Goal: Task Accomplishment & Management: Manage account settings

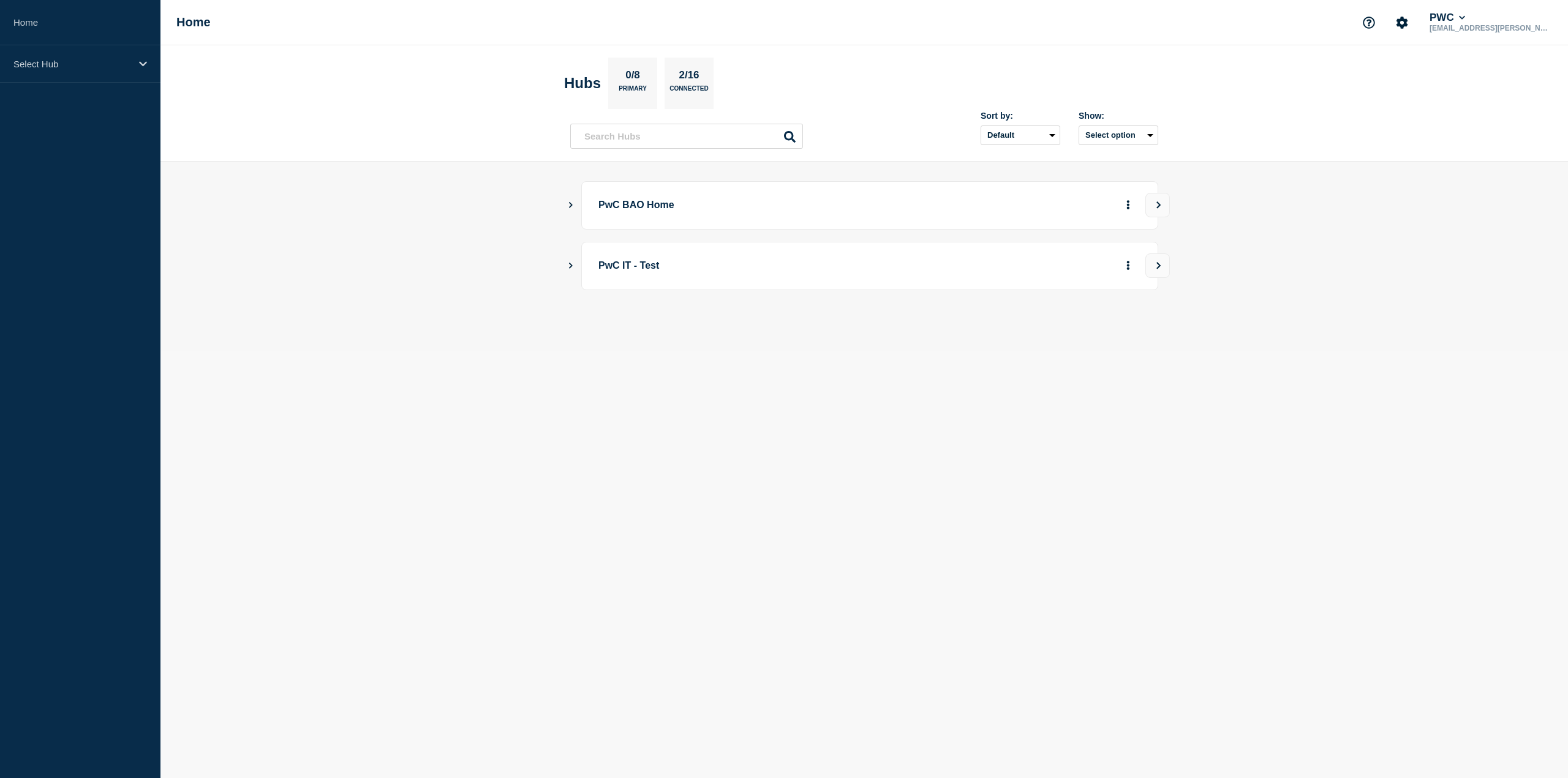
click at [572, 206] on icon "Show Connected Hubs" at bounding box center [570, 204] width 8 height 6
click at [722, 273] on p "PwC US Tax" at bounding box center [711, 267] width 192 height 25
click at [666, 267] on p "PwC US Tax" at bounding box center [711, 267] width 192 height 25
click at [1085, 258] on button "See overview" at bounding box center [1085, 267] width 65 height 25
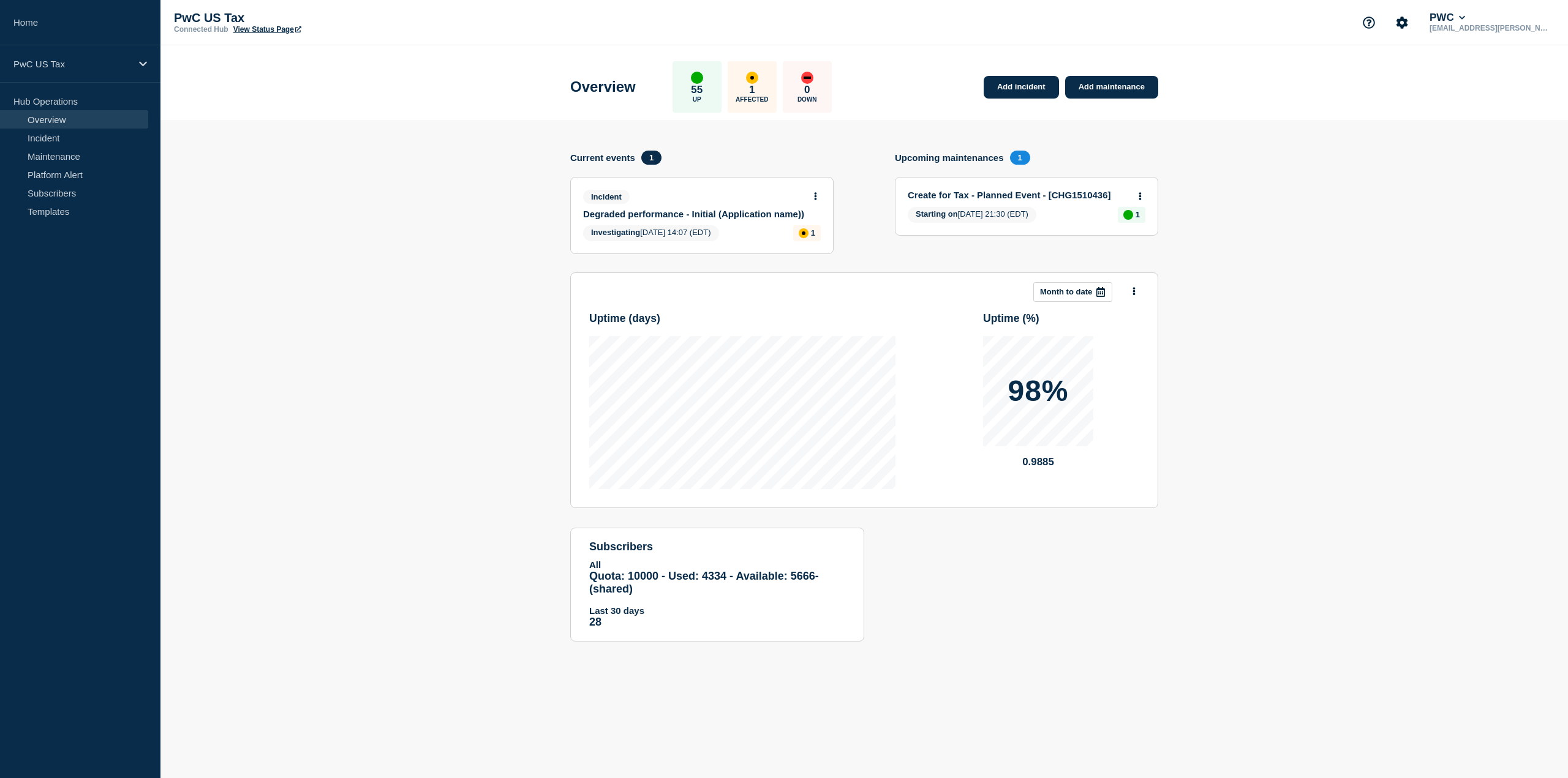
click at [703, 213] on link "Degraded performance - Initial (Application name))" at bounding box center [693, 214] width 221 height 10
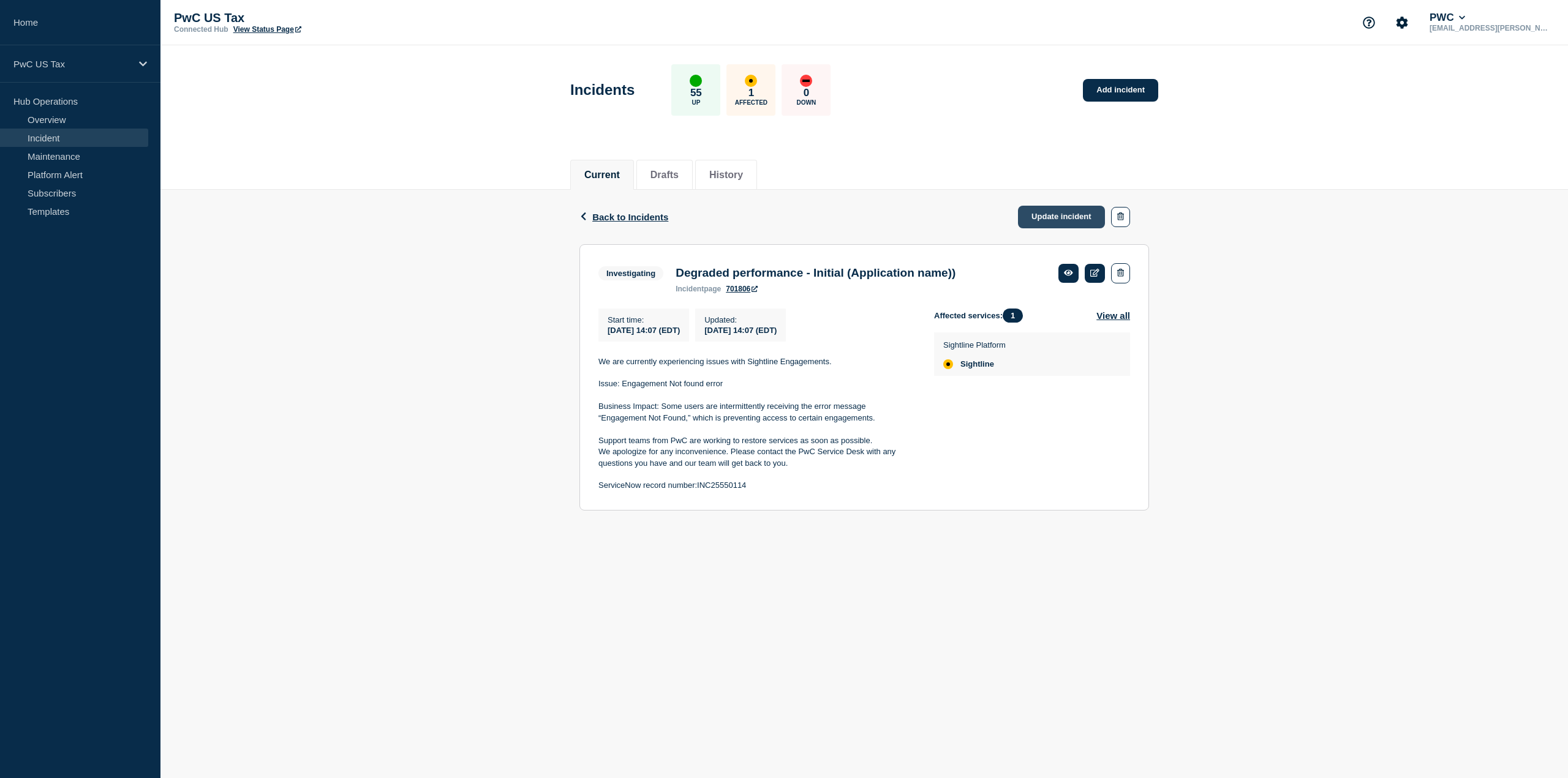
click at [1069, 214] on link "Update incident" at bounding box center [1061, 217] width 87 height 23
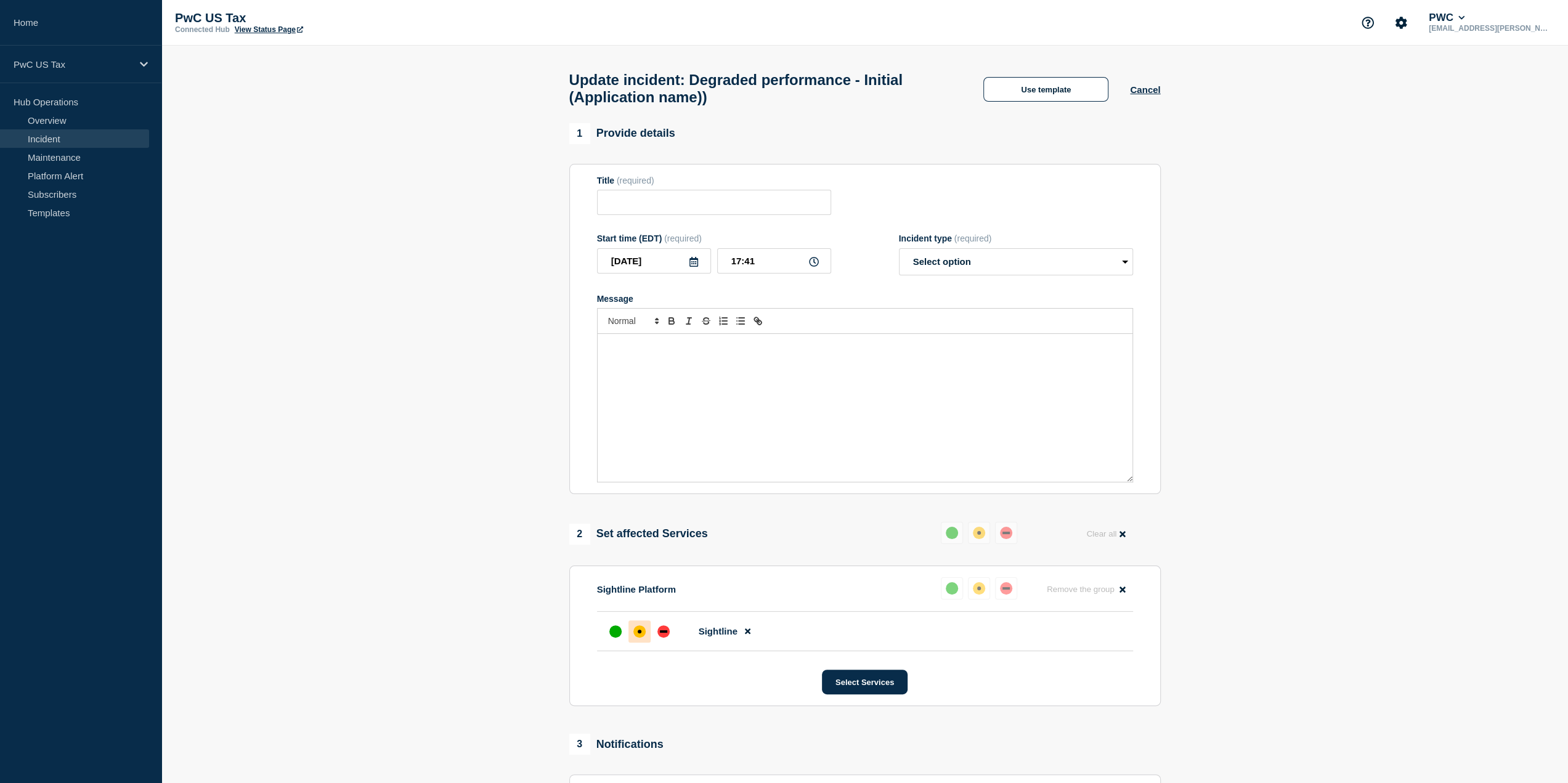
type input "Degraded performance - Initial (Application name))"
click at [1066, 95] on button "Use template" at bounding box center [1046, 89] width 125 height 25
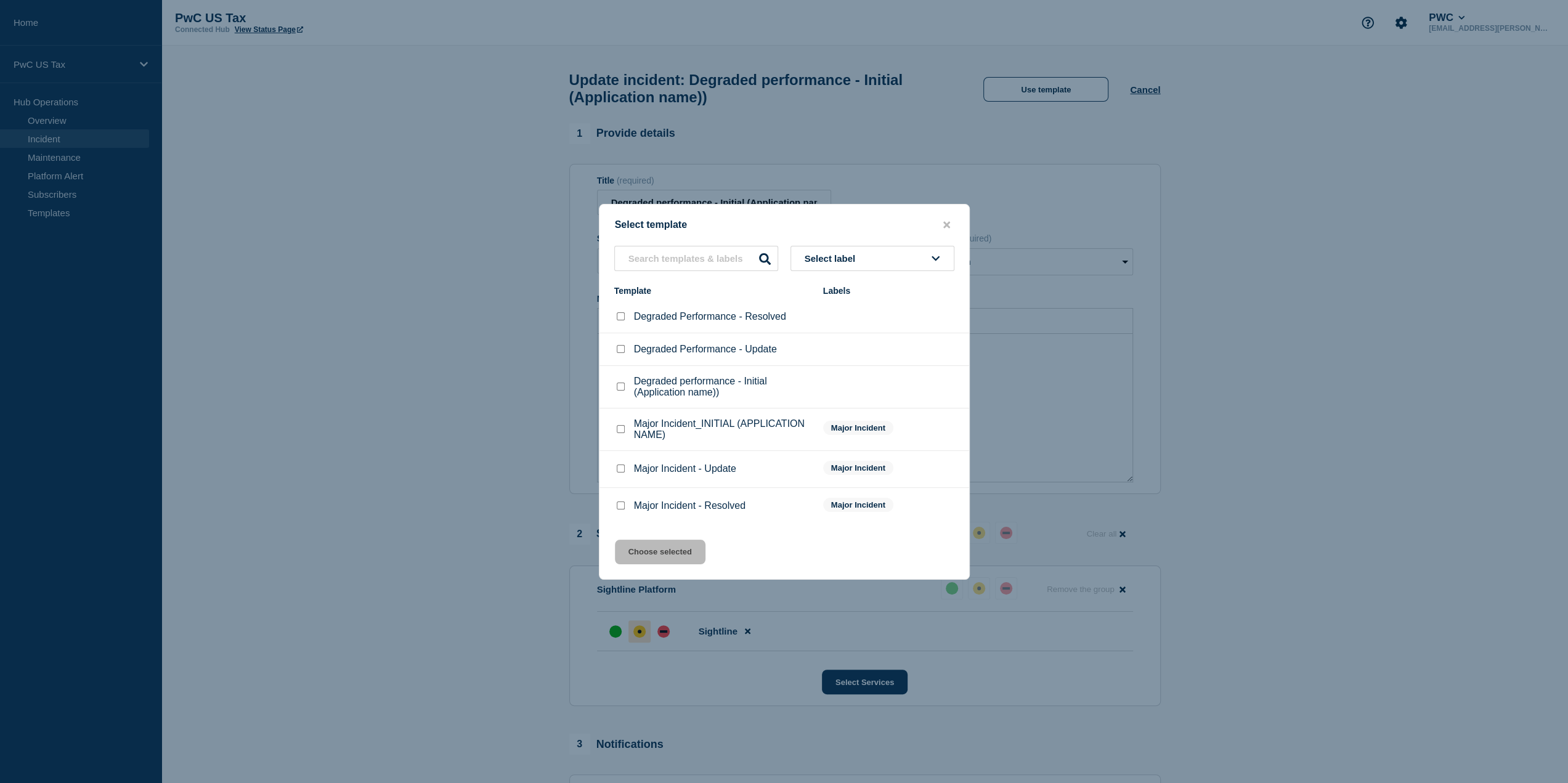
click at [622, 349] on input "Degraded Performance - Update checkbox" at bounding box center [621, 349] width 8 height 8
checkbox input "true"
click at [903, 255] on button "Select label" at bounding box center [872, 258] width 164 height 25
click at [889, 224] on div "Select template" at bounding box center [784, 225] width 370 height 12
click at [674, 548] on button "Choose selected" at bounding box center [660, 552] width 90 height 25
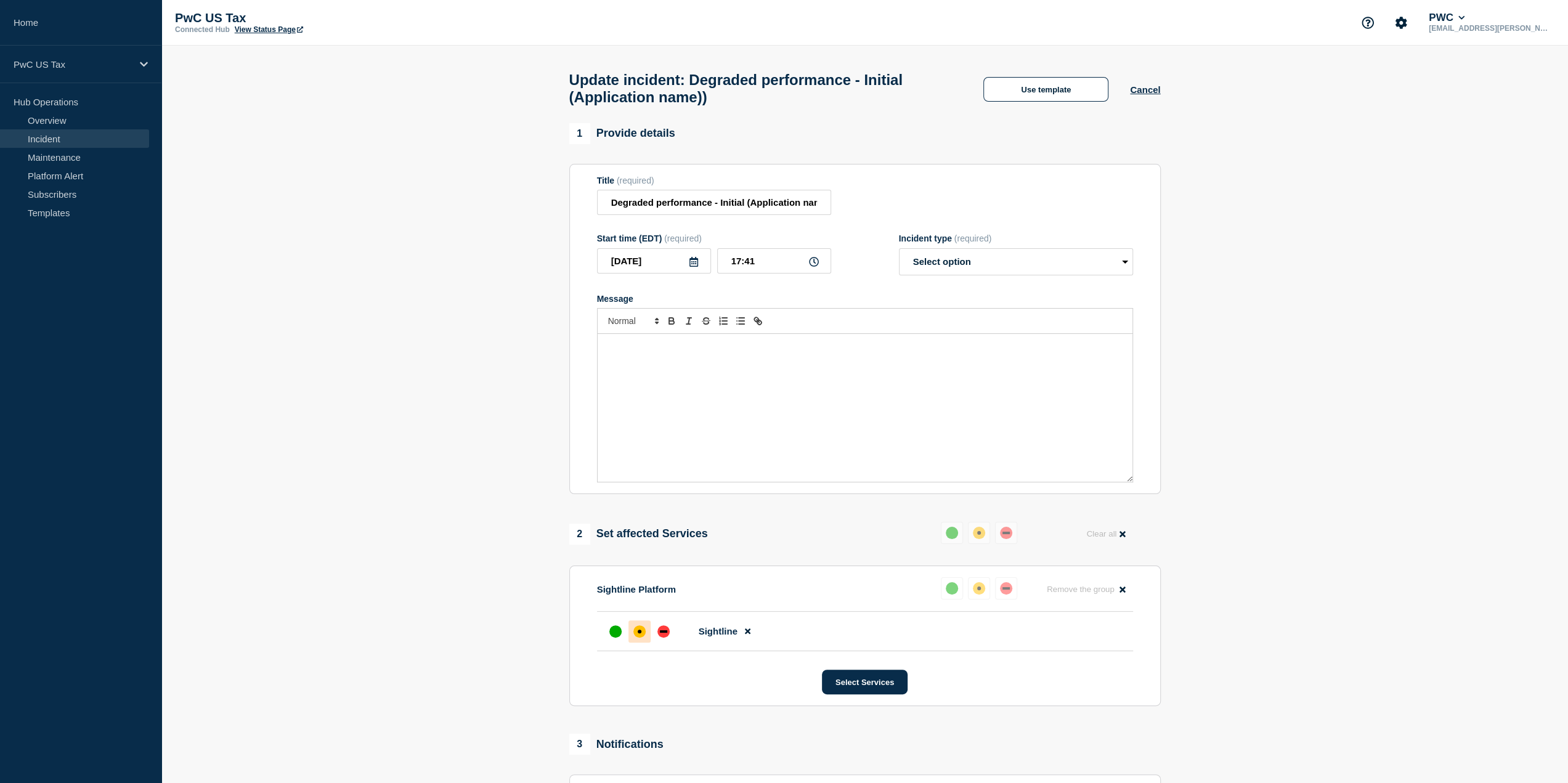
select select "investigating"
click at [700, 364] on p "Update: (Give a brief update on where we are in terms of resolving the issue, E…" at bounding box center [865, 352] width 516 height 23
drag, startPoint x: 702, startPoint y: 362, endPoint x: 636, endPoint y: 353, distance: 66.6
click at [636, 353] on p "Update: (Give a brief update on where we are in terms of resolving the issue, E…" at bounding box center [865, 352] width 516 height 23
drag, startPoint x: 894, startPoint y: 377, endPoint x: 659, endPoint y: 376, distance: 235.0
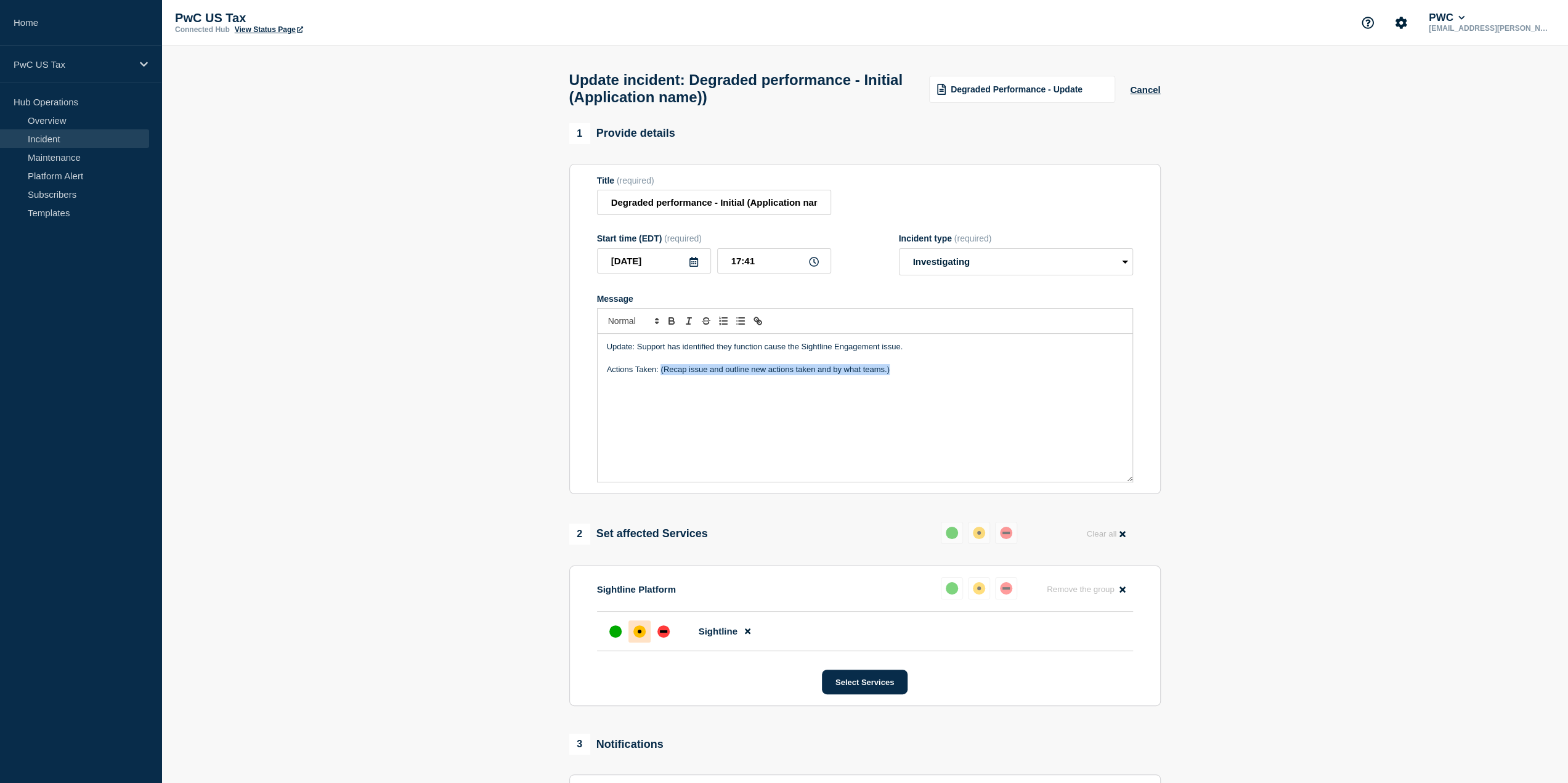
click at [659, 375] on p "Actions Taken: (Recap issue and outline new actions taken and by what teams.)" at bounding box center [865, 370] width 516 height 11
drag, startPoint x: 660, startPoint y: 374, endPoint x: 810, endPoint y: 400, distance: 152.2
click at [810, 400] on div "Update: Support has identified they function cause the Sightline Engagement iss…" at bounding box center [865, 408] width 534 height 148
copy p "Support pause the function causing the issue. L2 support has reported the issue…"
click at [1034, 269] on select "Select option Investigating Identified Monitoring Resolved" at bounding box center [1016, 262] width 234 height 27
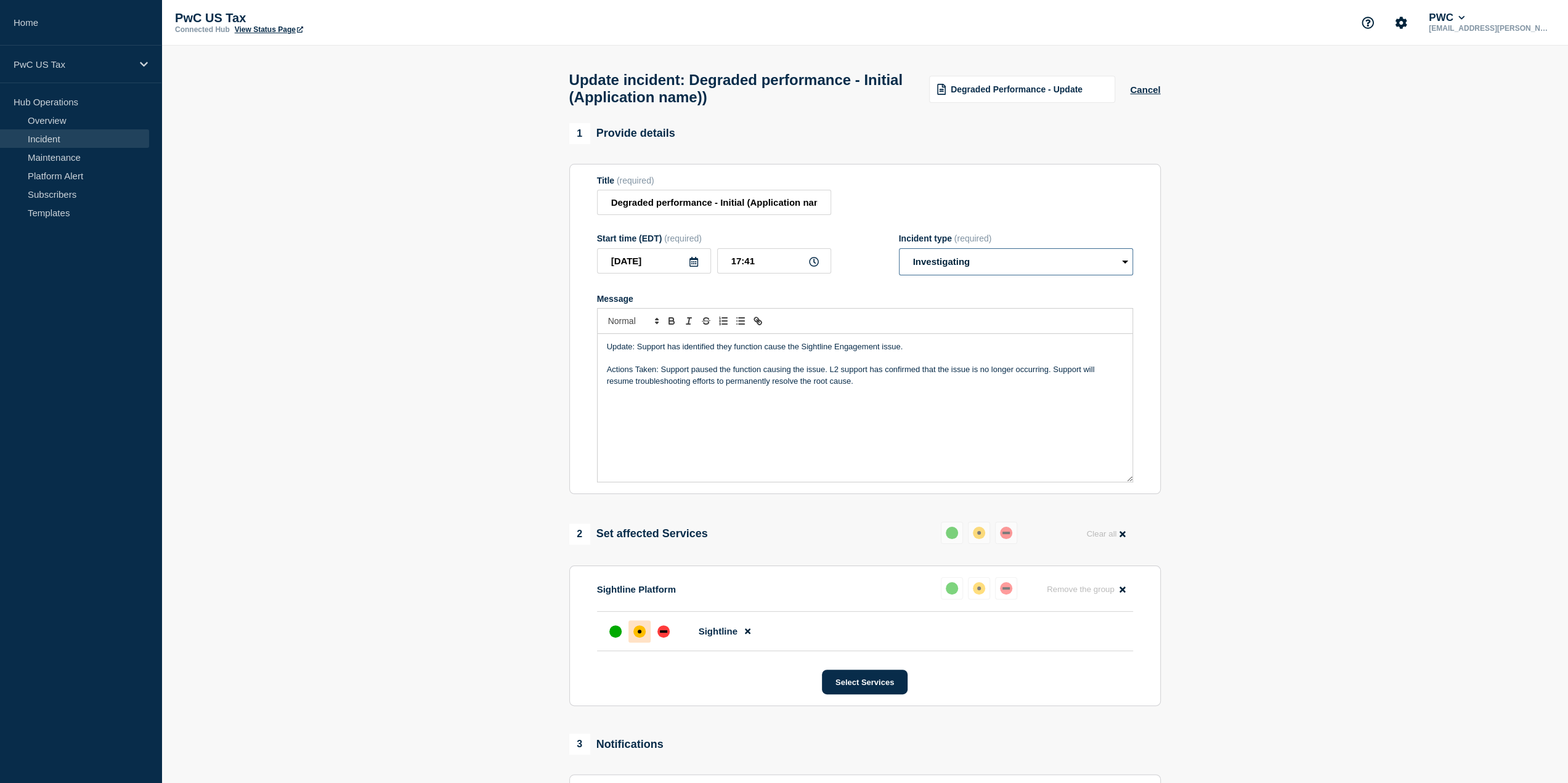
select select "monitoring"
click at [899, 255] on select "Select option Investigating Identified Monitoring Resolved" at bounding box center [1016, 262] width 234 height 27
click at [870, 302] on div "Message" at bounding box center [865, 299] width 536 height 10
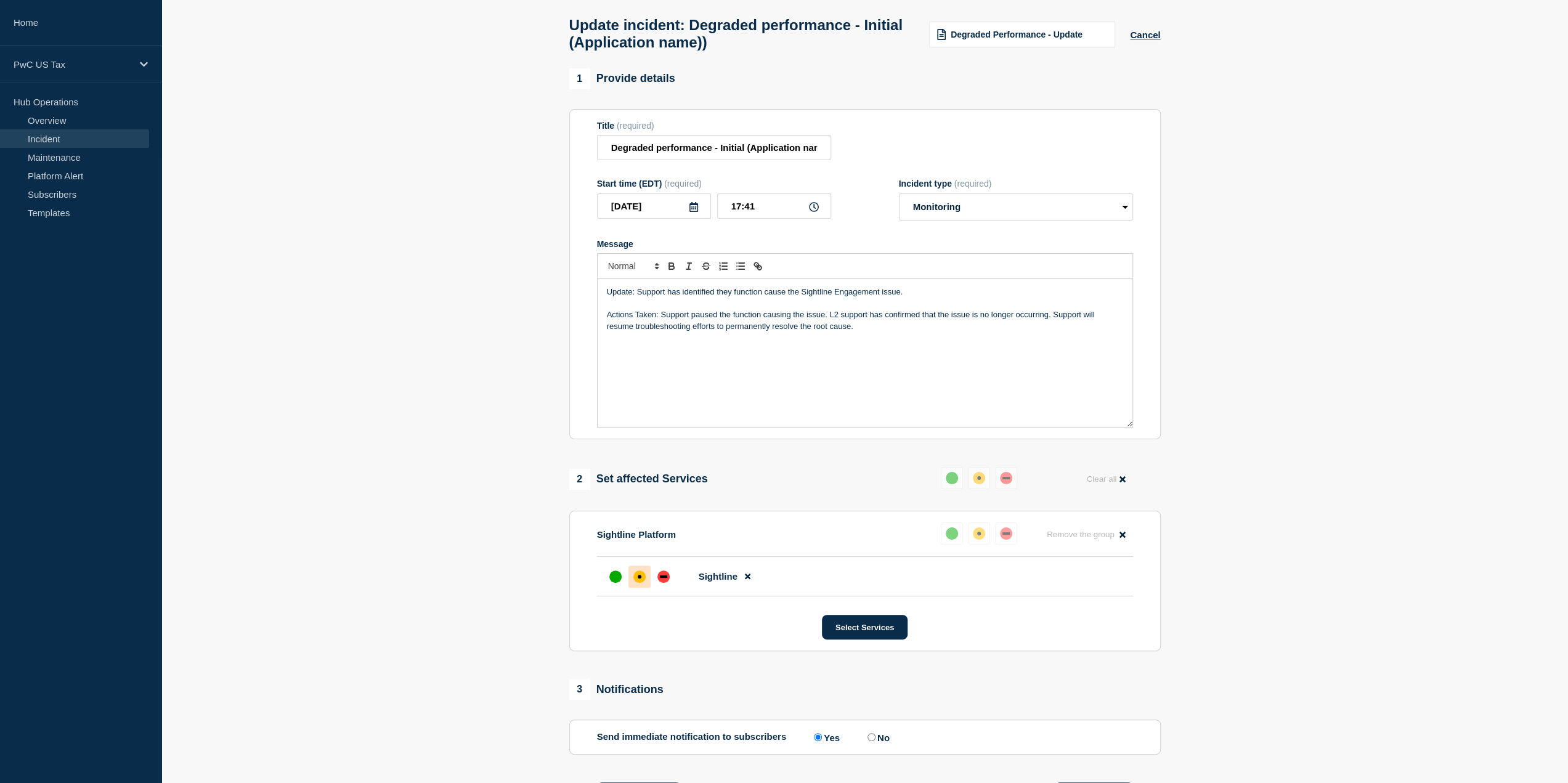
scroll to position [185, 0]
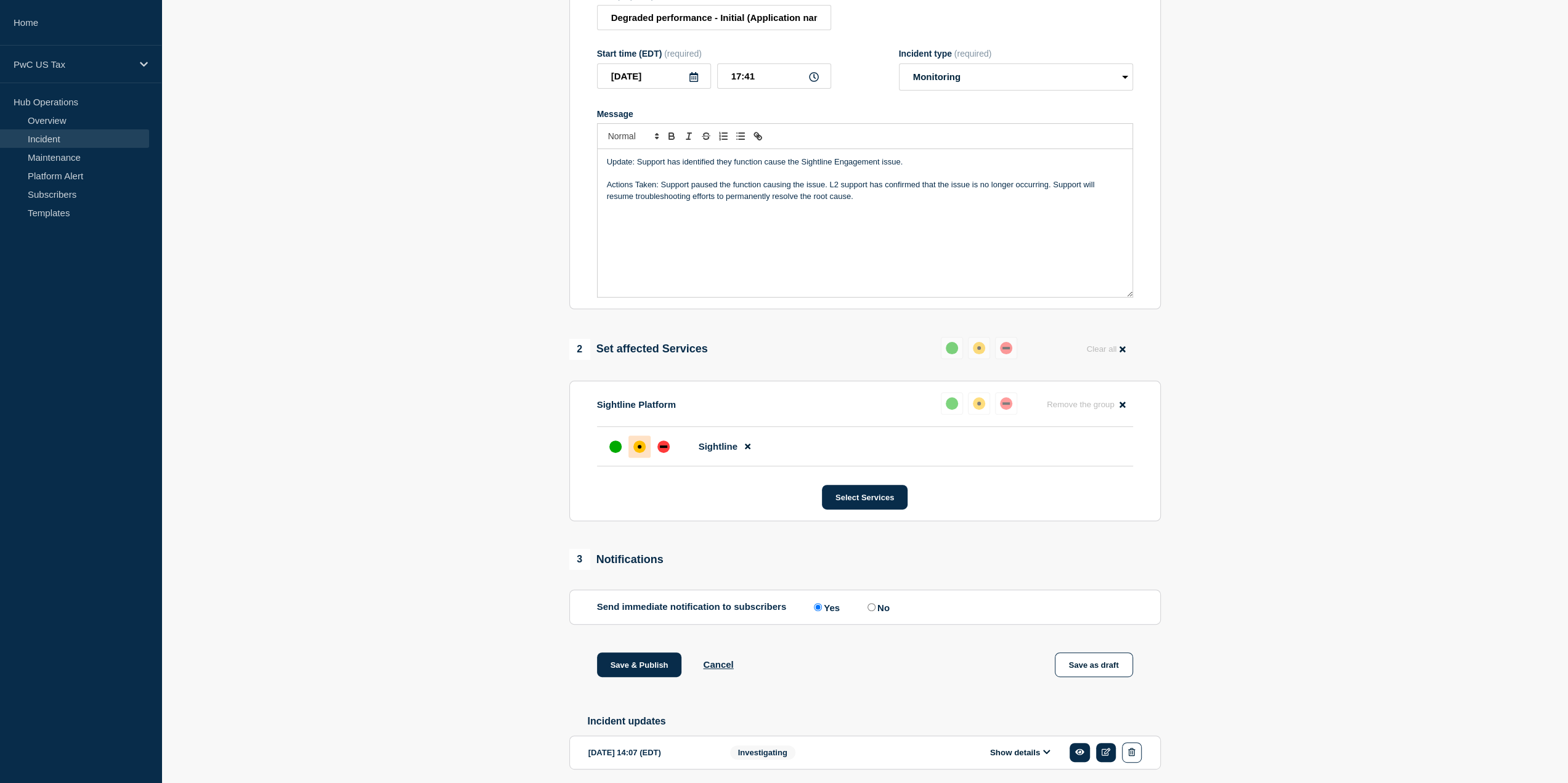
click at [872, 611] on input "No" at bounding box center [871, 607] width 8 height 8
radio input "true"
radio input "false"
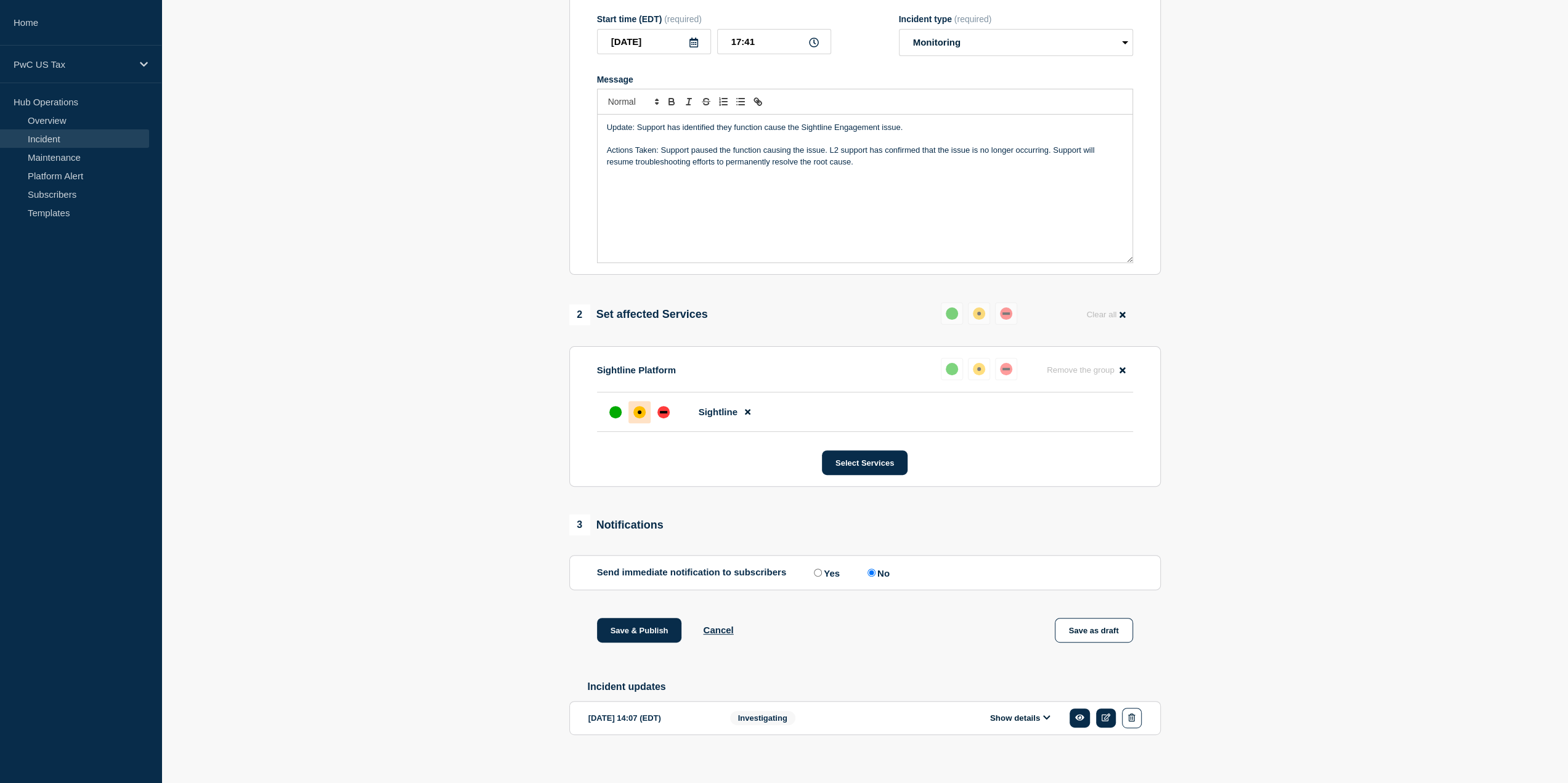
scroll to position [236, 0]
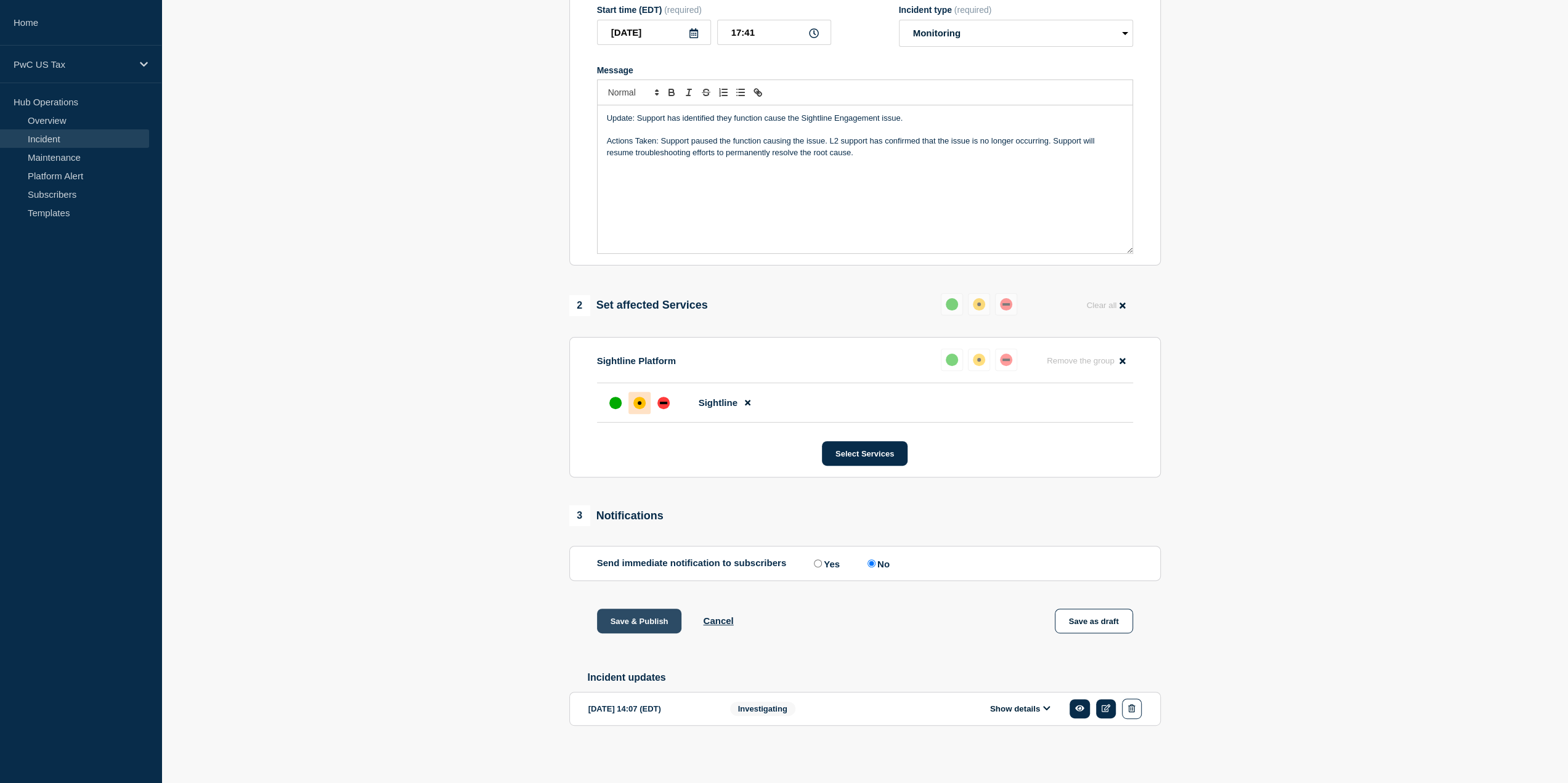
click at [645, 618] on button "Save & Publish" at bounding box center [639, 621] width 85 height 25
